Goal: Find specific page/section: Find specific page/section

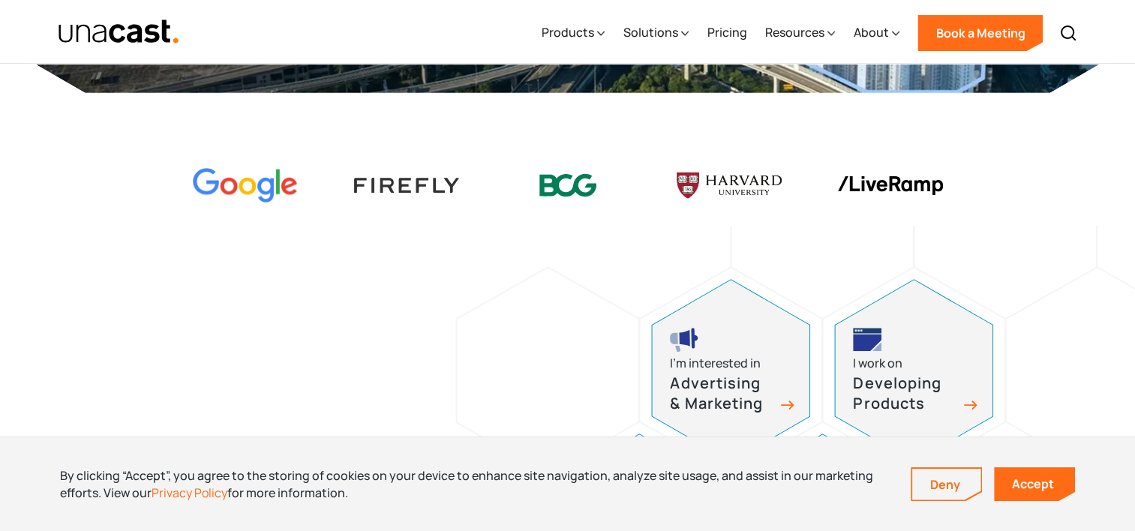
scroll to position [426, 0]
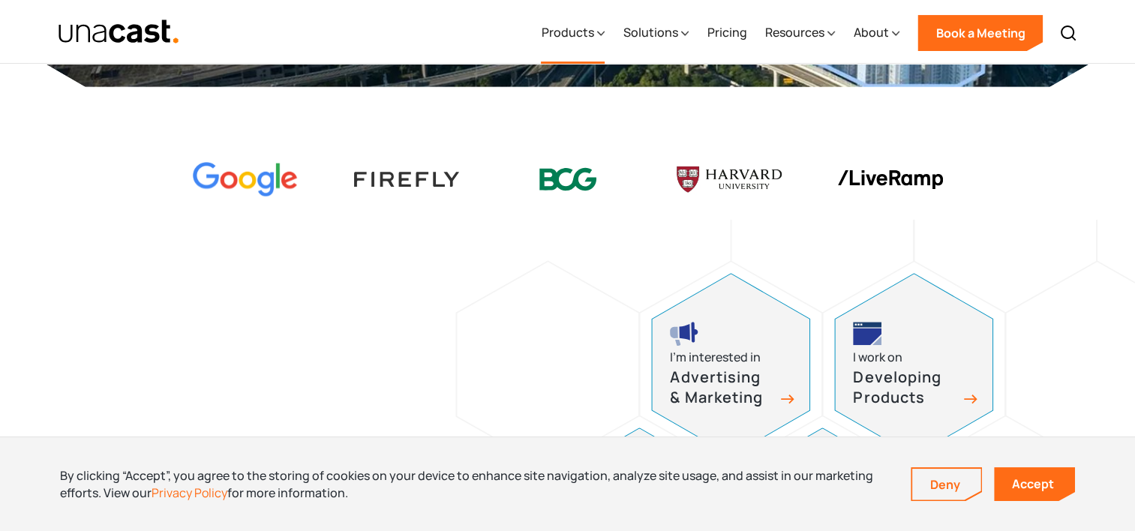
click at [585, 37] on div "Products" at bounding box center [567, 32] width 52 height 18
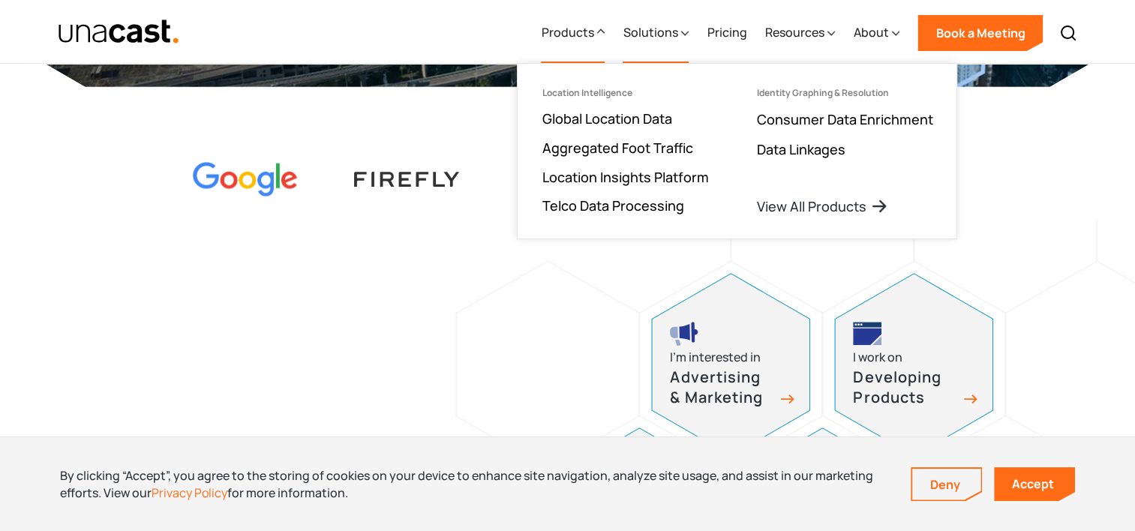
click at [674, 41] on div "Solutions" at bounding box center [649, 32] width 55 height 18
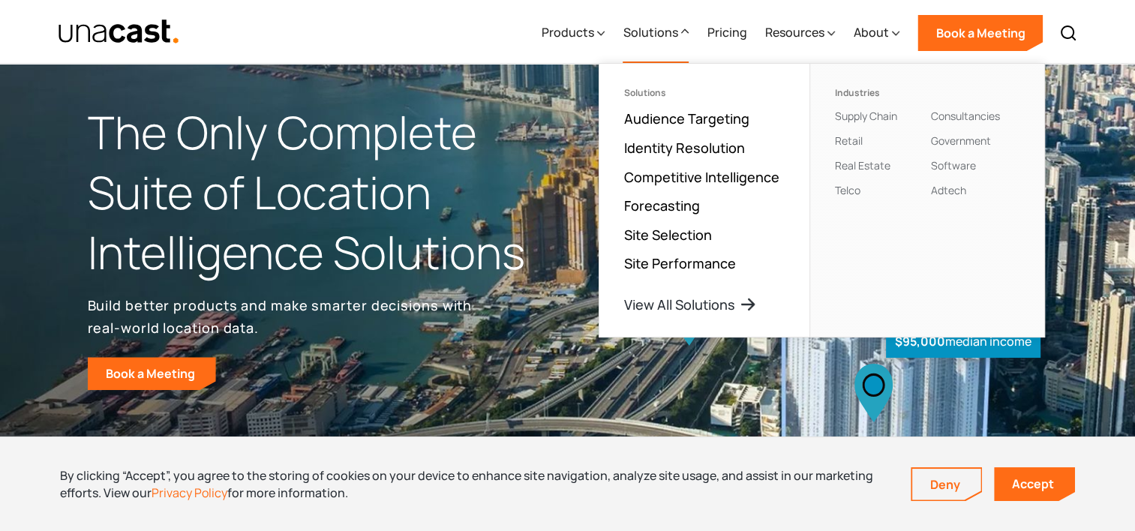
scroll to position [0, 0]
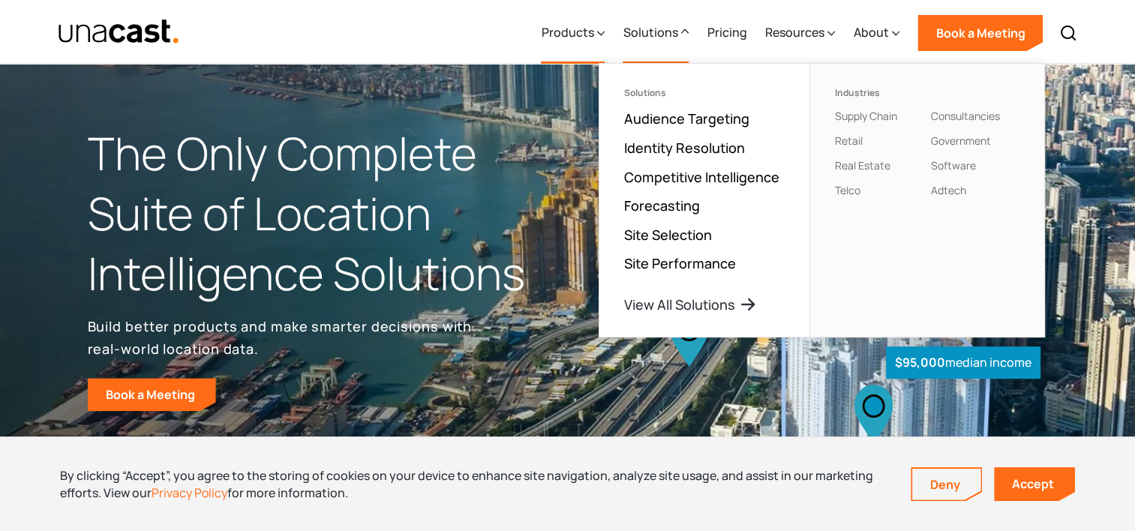
click at [579, 25] on div "Products" at bounding box center [567, 32] width 52 height 18
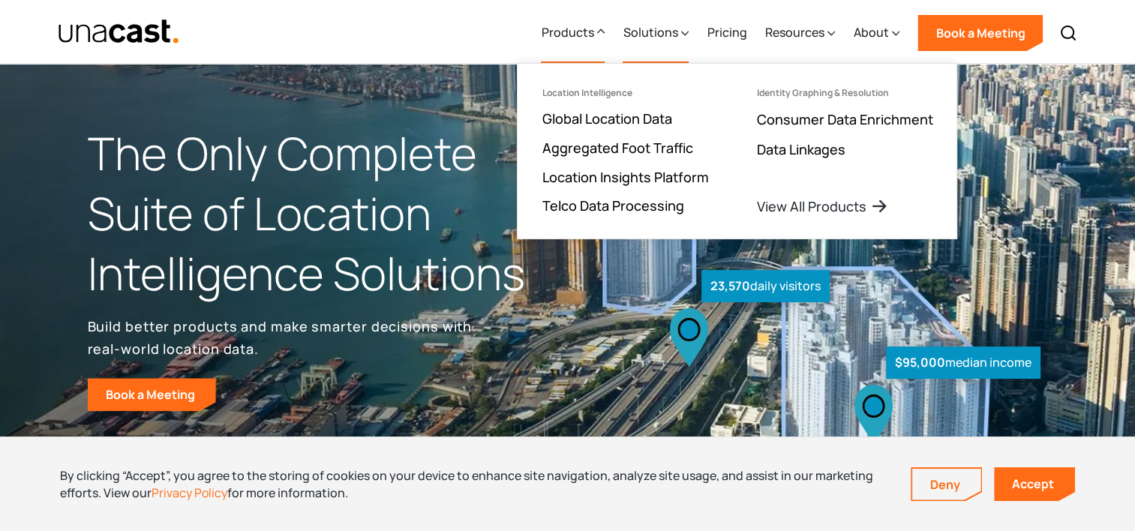
click at [640, 42] on div "Solutions" at bounding box center [655, 32] width 66 height 61
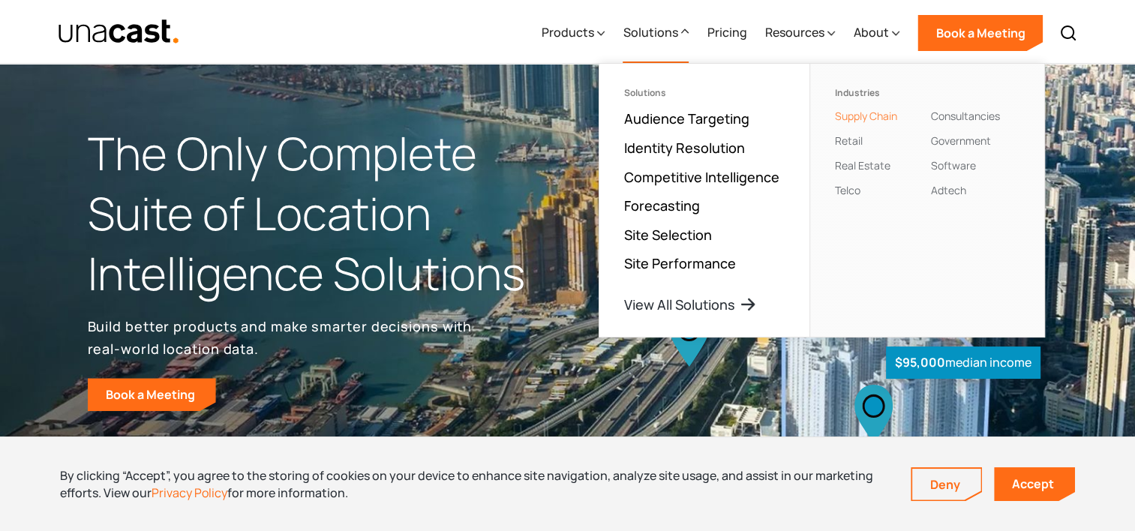
click at [870, 118] on link "Supply Chain" at bounding box center [865, 116] width 62 height 14
